Goal: Complete application form: Complete application form

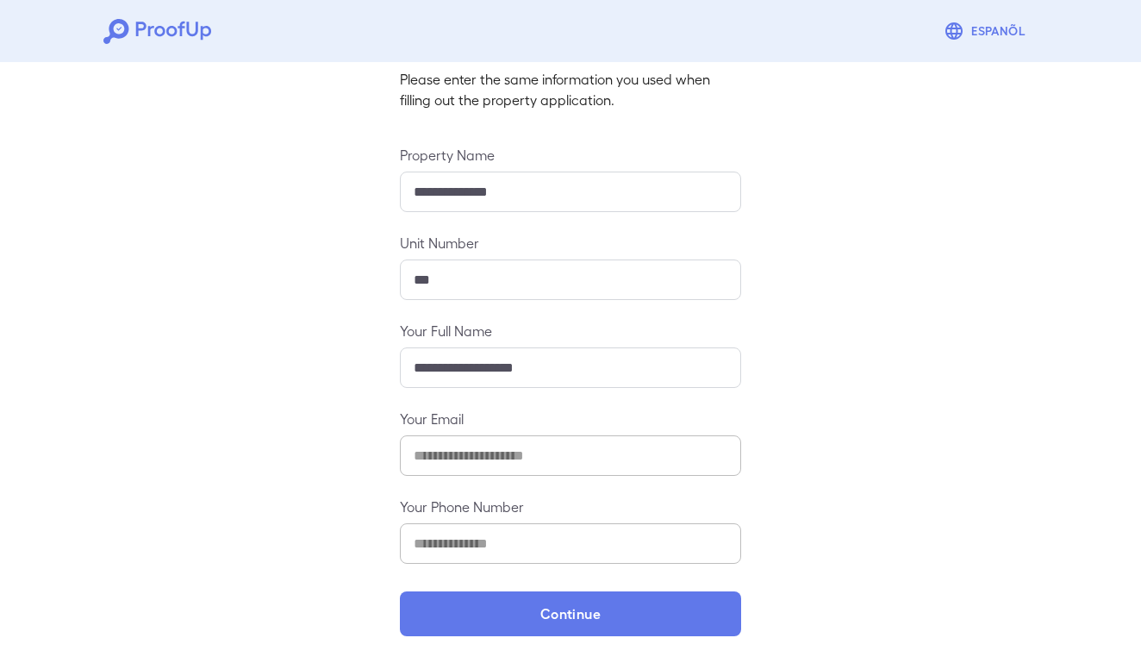
scroll to position [116, 0]
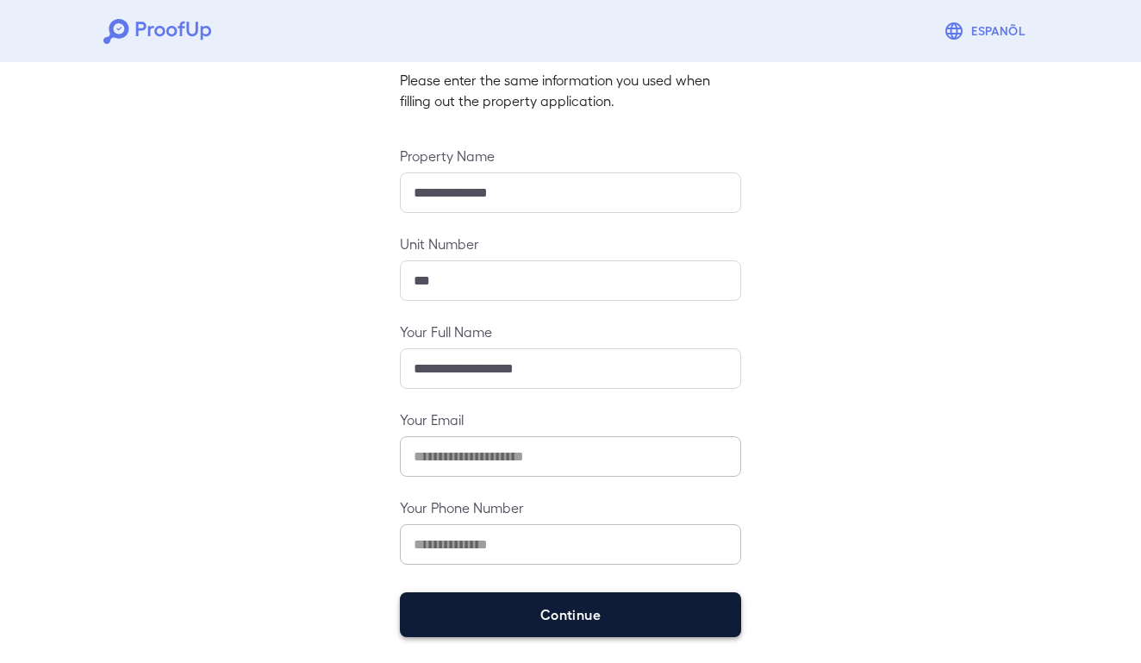
click at [528, 600] on button "Continue" at bounding box center [570, 614] width 341 height 45
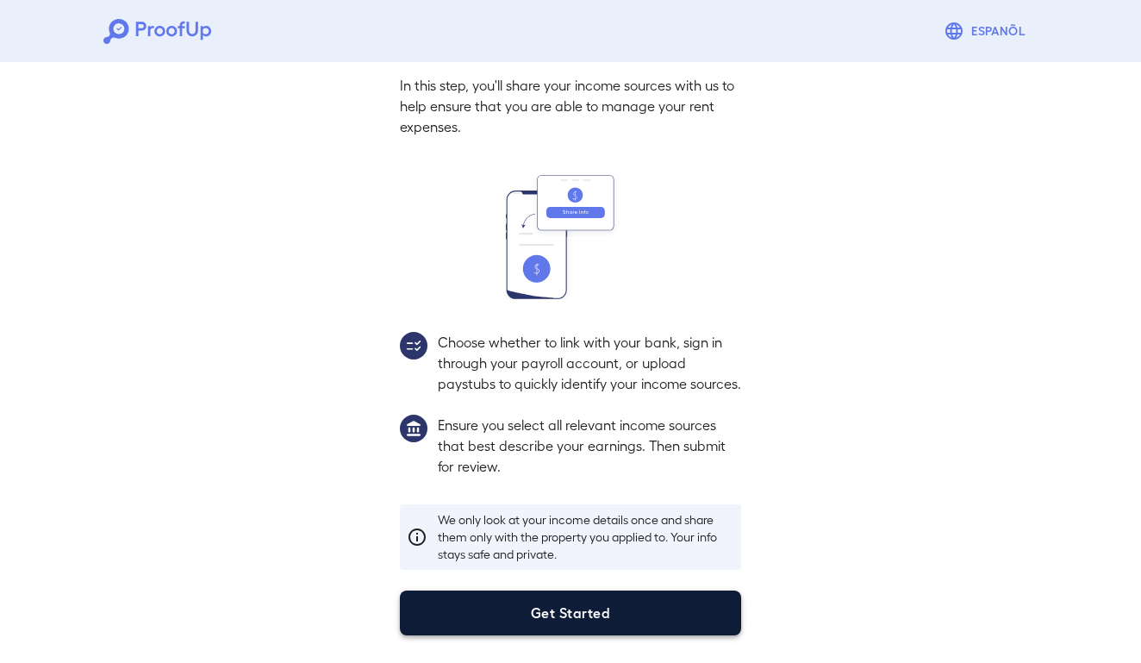
scroll to position [94, 0]
click at [530, 600] on button "Get Started" at bounding box center [570, 613] width 341 height 45
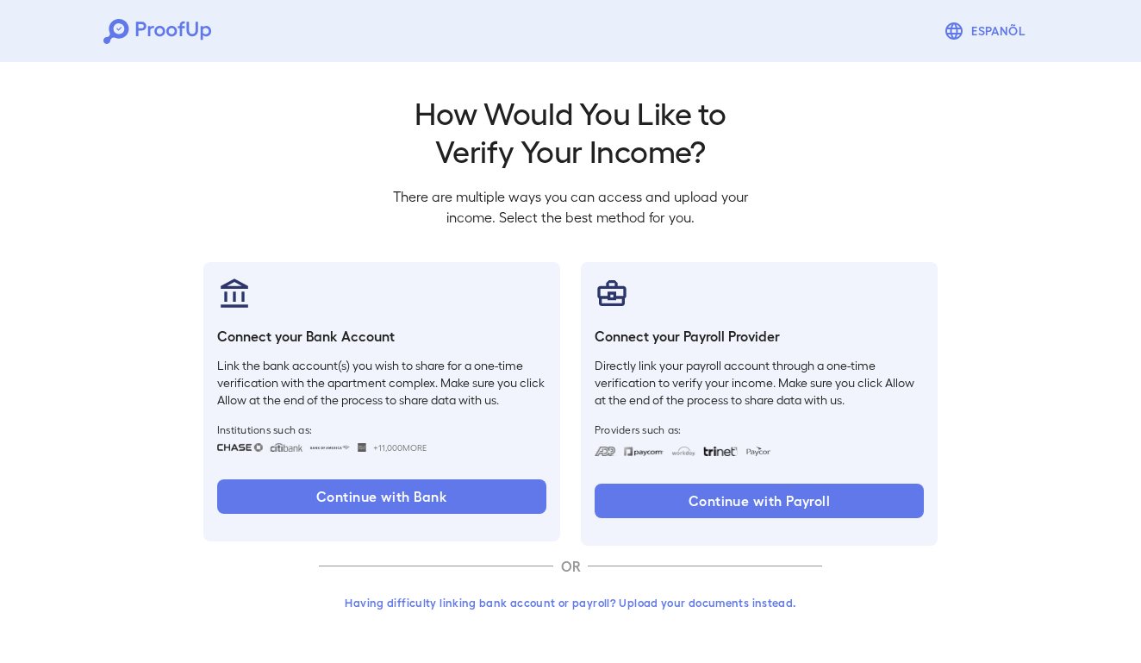
click at [610, 597] on button "Having difficulty linking bank account or payroll? Upload your documents instea…" at bounding box center [570, 602] width 503 height 31
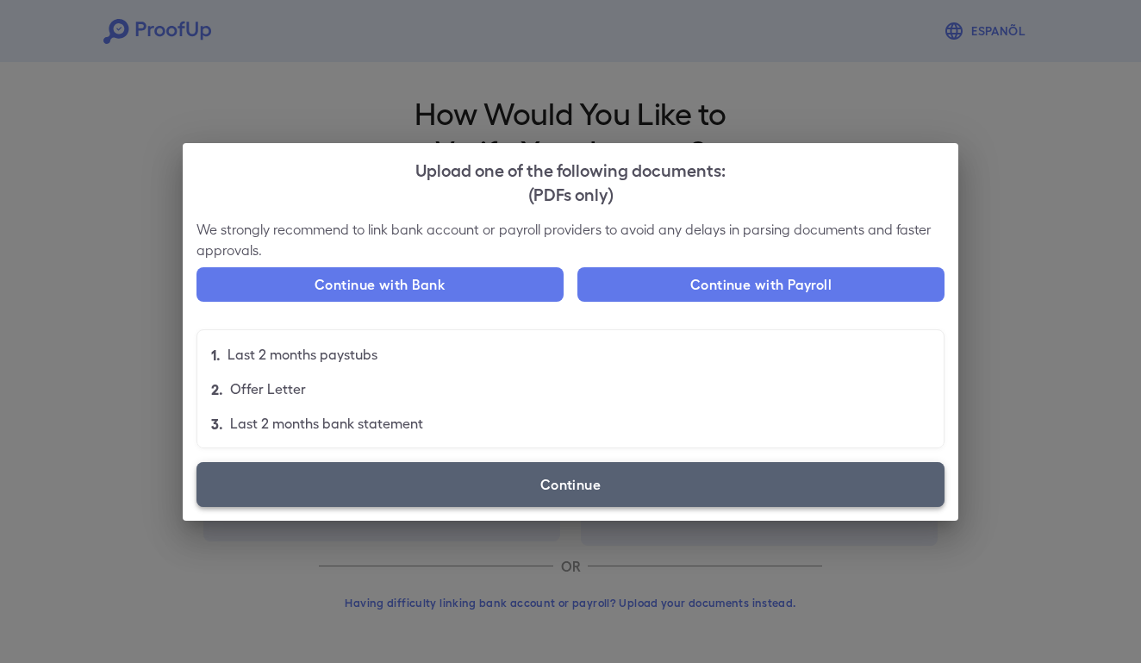
click at [494, 490] on label "Continue" at bounding box center [571, 484] width 748 height 45
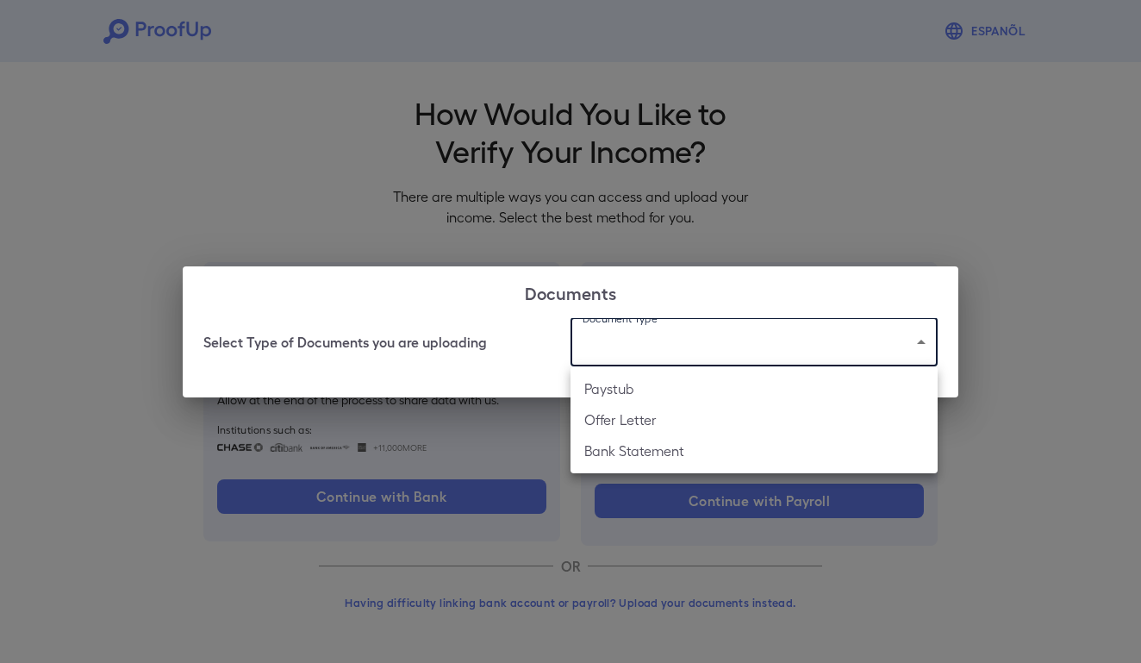
click at [641, 346] on body "Espanõl Go back How Would You Like to Verify Your Income? There are multiple wa…" at bounding box center [570, 329] width 1141 height 659
drag, startPoint x: 636, startPoint y: 448, endPoint x: 646, endPoint y: 408, distance: 41.6
click at [646, 410] on ul "Paystub Offer Letter Bank Statement" at bounding box center [754, 419] width 367 height 107
click at [685, 386] on li "Paystub" at bounding box center [754, 388] width 367 height 31
type input "*******"
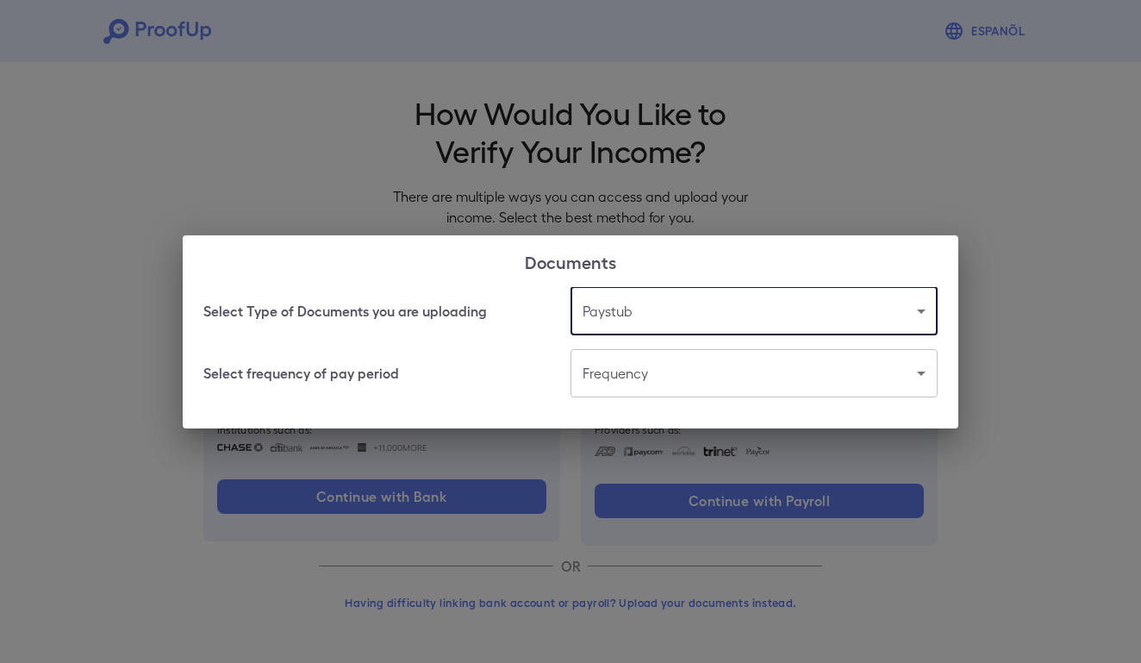
click at [618, 364] on body "Espanõl Go back How Would You Like to Verify Your Income? There are multiple wa…" at bounding box center [570, 329] width 1141 height 659
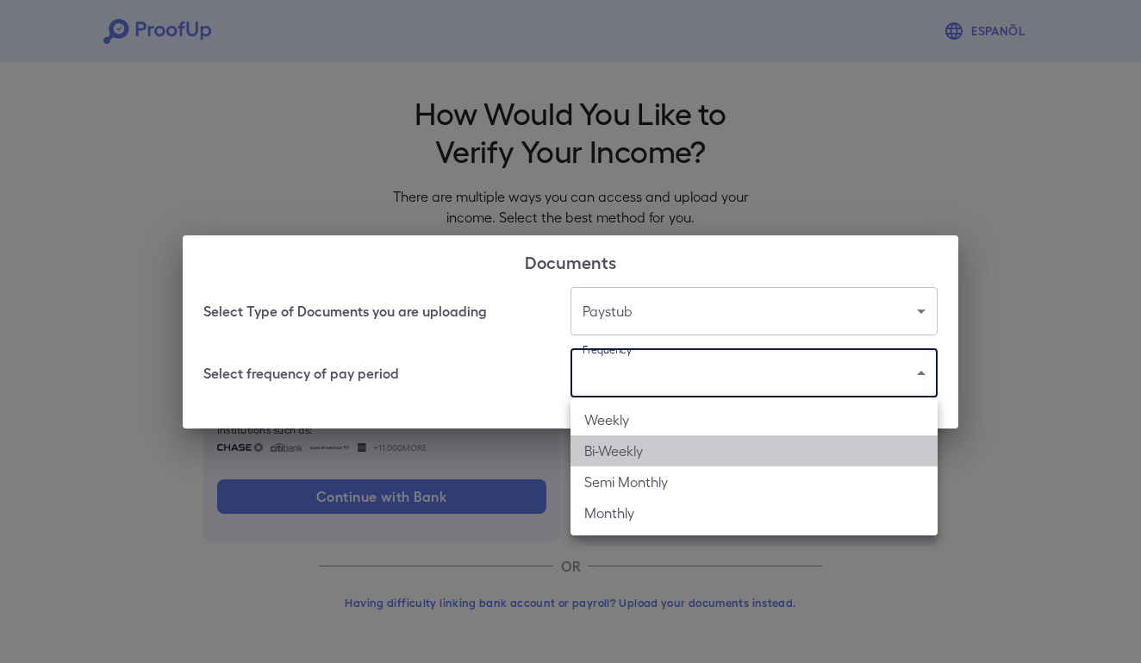
click at [636, 448] on li "Bi-Weekly" at bounding box center [754, 450] width 367 height 31
type input "*********"
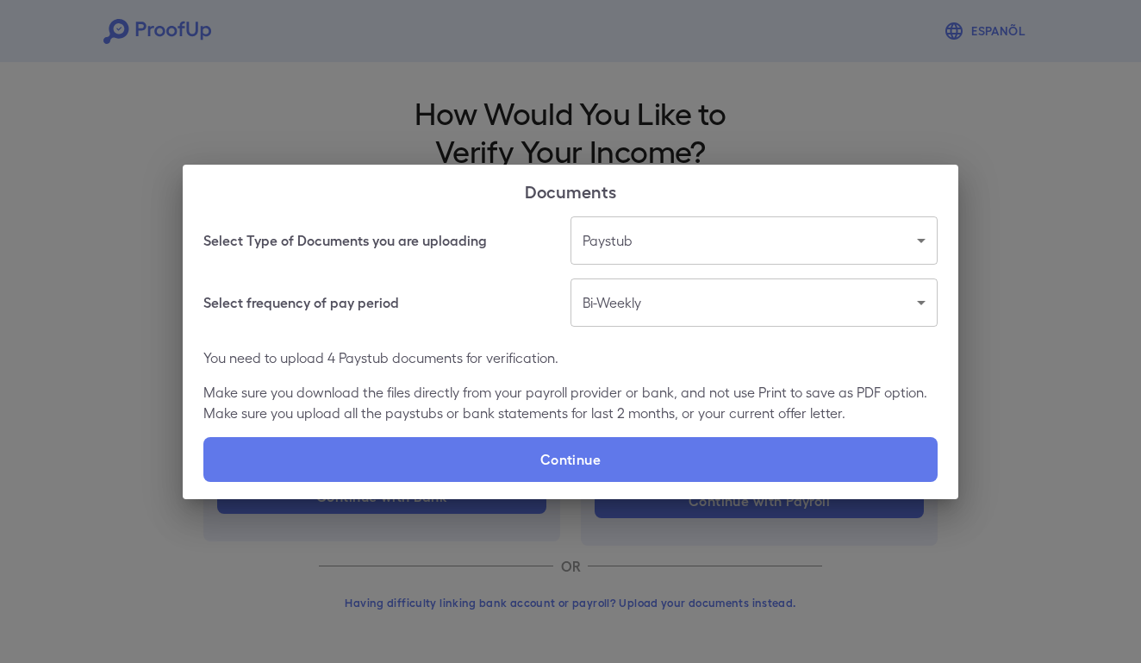
click at [616, 432] on div "Select Type of Documents you are uploading Paystub ******* ​ Select frequency o…" at bounding box center [571, 357] width 776 height 283
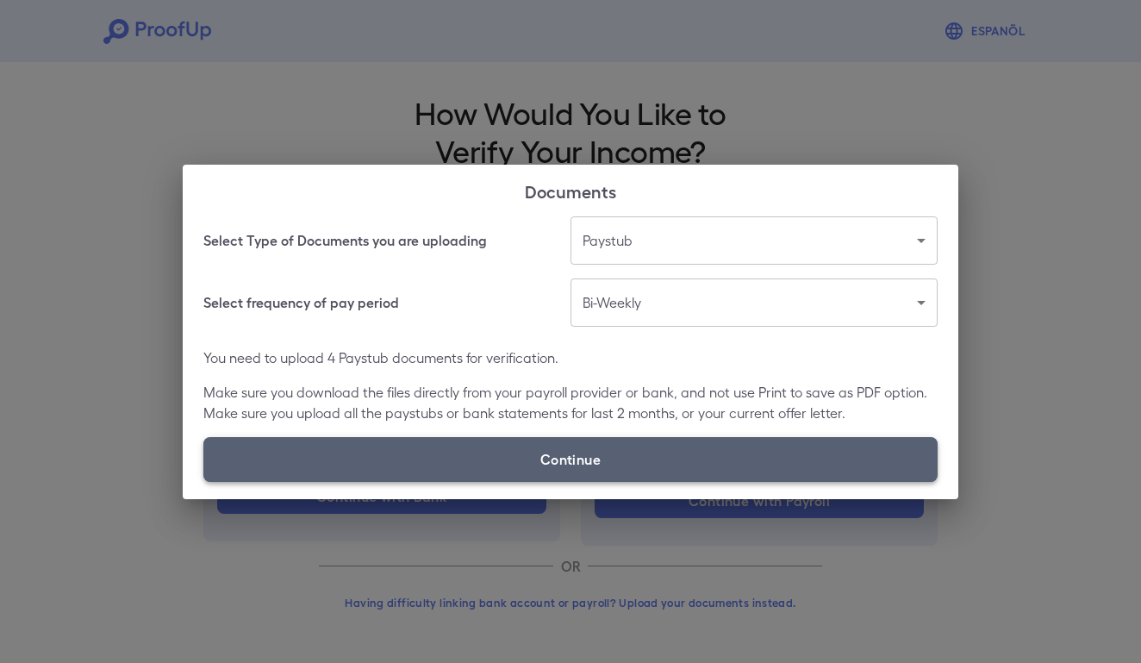
click at [610, 441] on label "Continue" at bounding box center [570, 459] width 735 height 45
click at [204, 481] on input "Continue" at bounding box center [203, 481] width 1 height 1
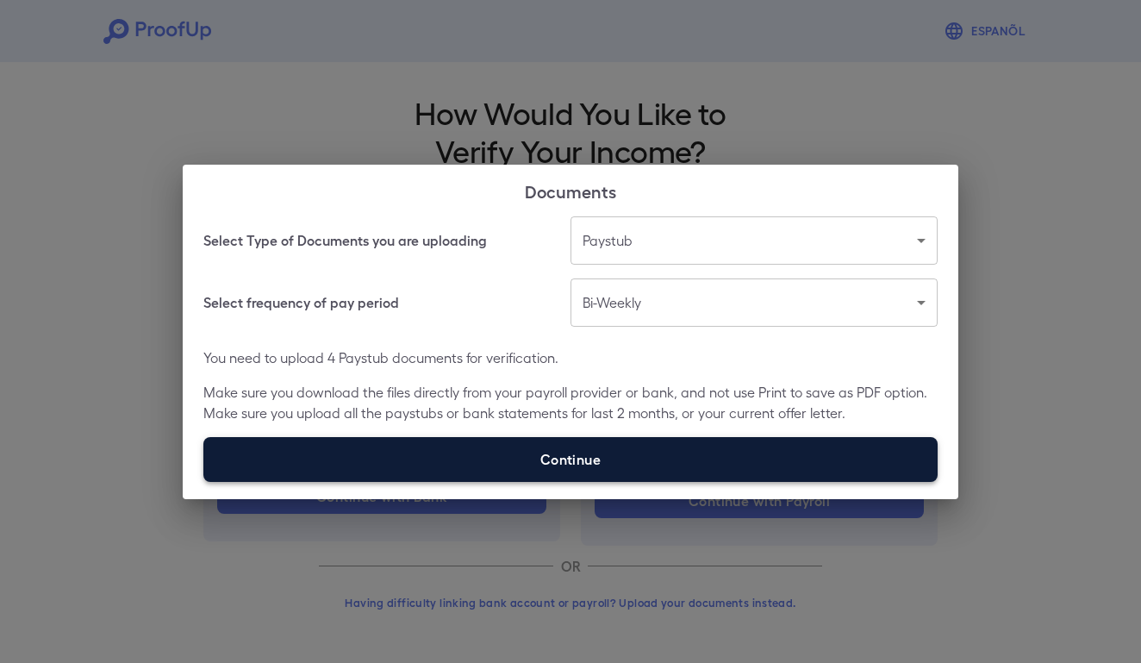
type input "**********"
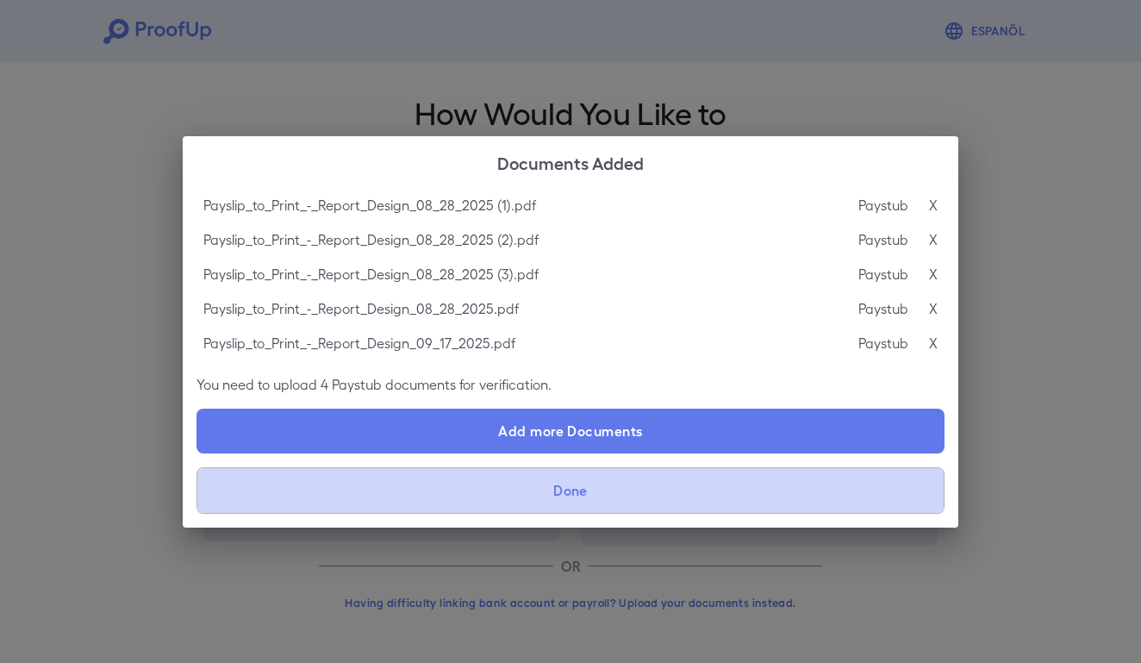
click at [691, 502] on button "Done" at bounding box center [571, 490] width 748 height 47
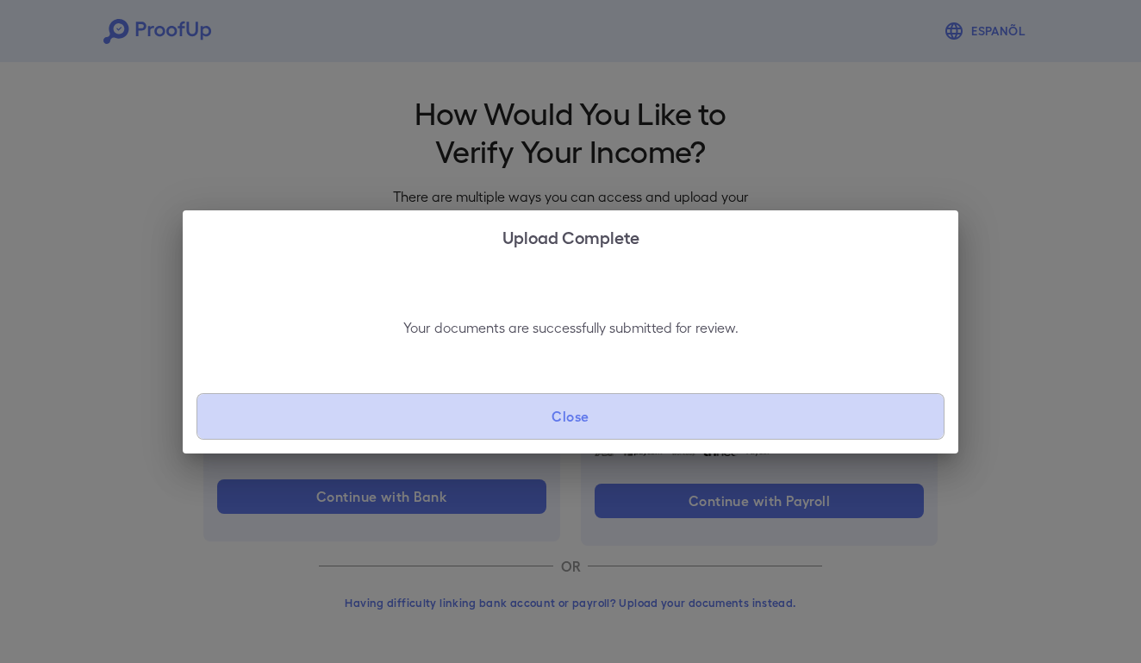
click at [660, 404] on button "Close" at bounding box center [571, 416] width 748 height 47
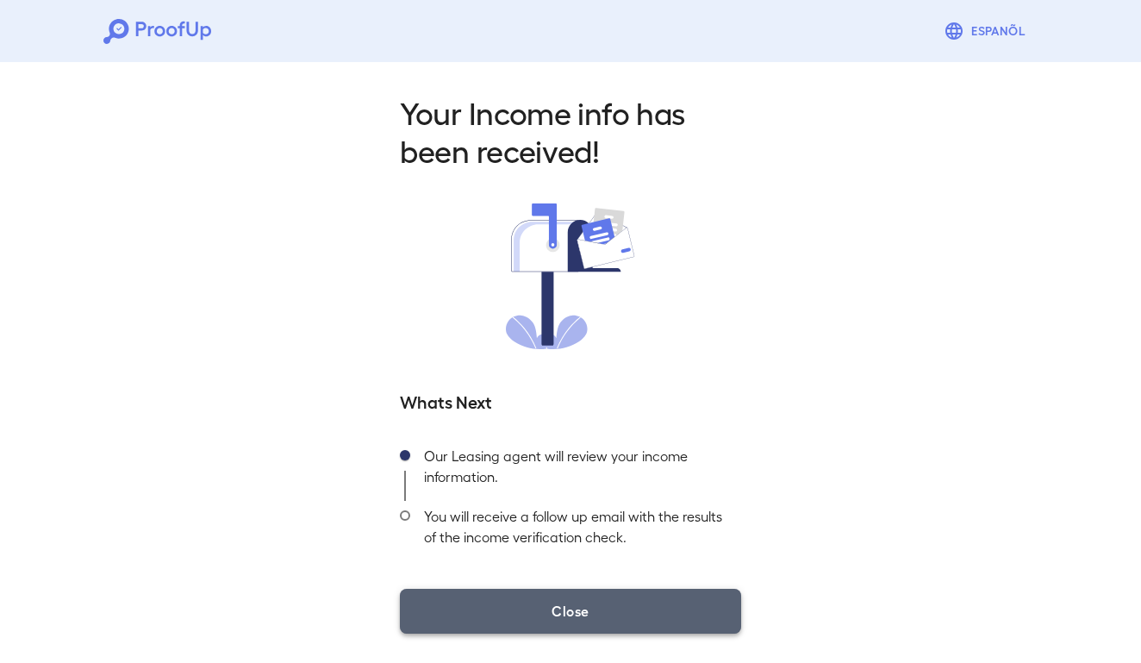
click at [596, 597] on button "Close" at bounding box center [570, 611] width 341 height 45
